Goal: Information Seeking & Learning: Learn about a topic

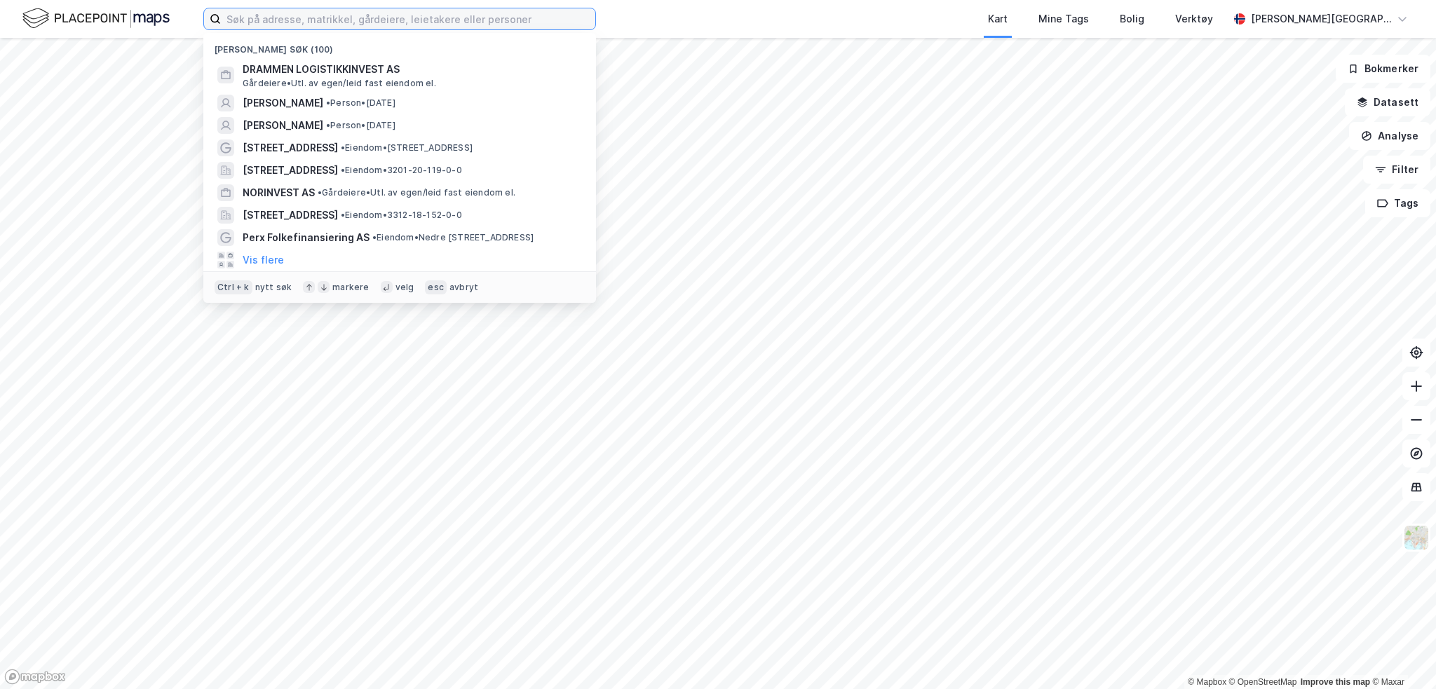
click at [339, 13] on input at bounding box center [408, 18] width 374 height 21
click at [604, 13] on div "Nylige søk (100) DRAMMEN LOGISTIKKINVEST AS Gårdeiere • Utl. av egen/leid fast …" at bounding box center [718, 19] width 1436 height 38
click at [565, 19] on input at bounding box center [408, 18] width 374 height 21
click at [443, 18] on input at bounding box center [408, 18] width 374 height 21
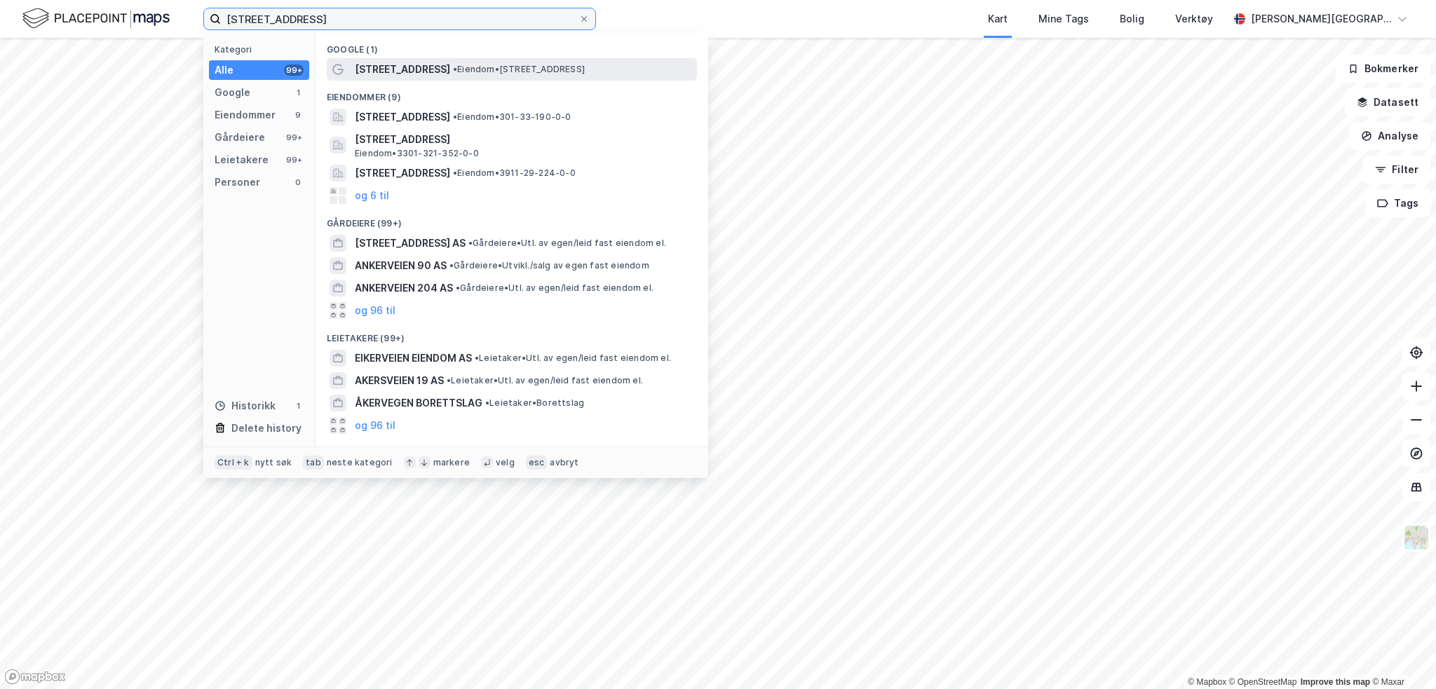
type input "[STREET_ADDRESS]"
click at [453, 72] on span "• Eiendom • [STREET_ADDRESS]" at bounding box center [519, 69] width 132 height 11
